Goal: Task Accomplishment & Management: Manage account settings

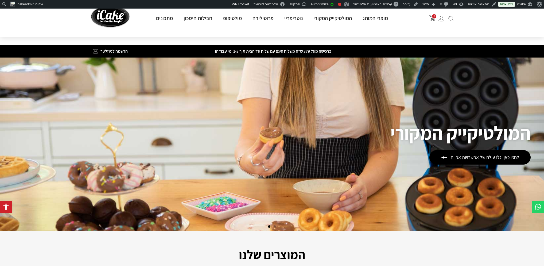
click at [439, 18] on img at bounding box center [441, 19] width 6 height 6
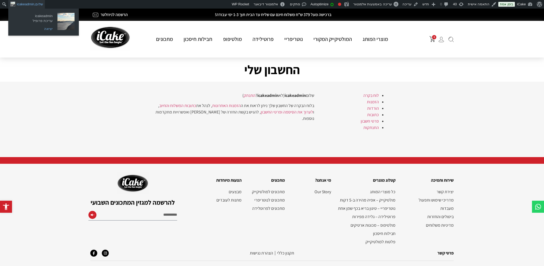
click at [48, 28] on link "יציאה" at bounding box center [34, 28] width 43 height 7
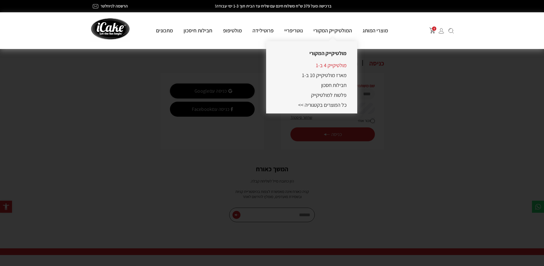
click at [333, 67] on link "מולטיקייק 4 ב-1" at bounding box center [331, 65] width 31 height 7
click at [340, 67] on link "מולטיקייק 4 ב-1" at bounding box center [331, 65] width 31 height 7
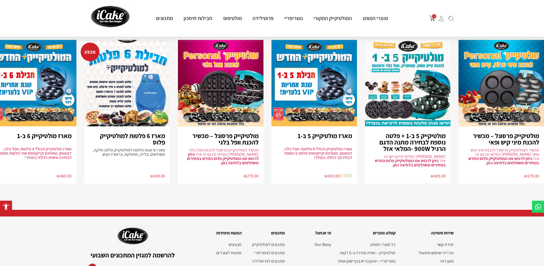
scroll to position [1190, 0]
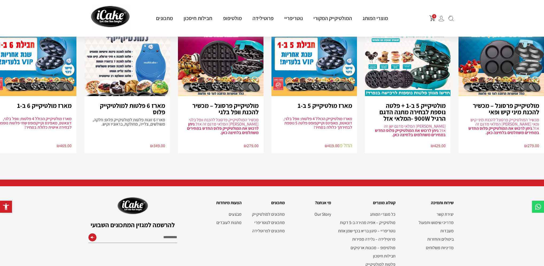
click at [441, 21] on img at bounding box center [441, 19] width 6 height 6
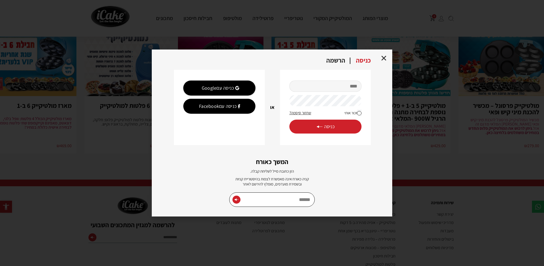
click at [336, 85] on input "מייל" at bounding box center [325, 85] width 72 height 11
type input "**********"
click at [289, 119] on button "כניסה" at bounding box center [325, 126] width 72 height 14
click at [323, 123] on span "כניסה" at bounding box center [325, 126] width 18 height 6
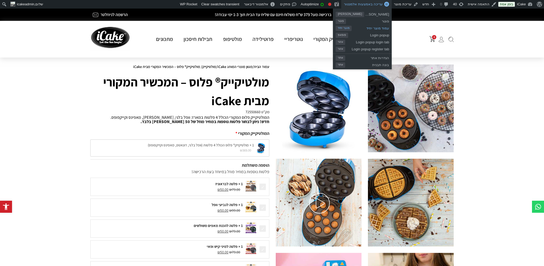
click at [380, 26] on span "עמוד מוצר יחיד" at bounding box center [371, 27] width 38 height 7
